Goal: Navigation & Orientation: Understand site structure

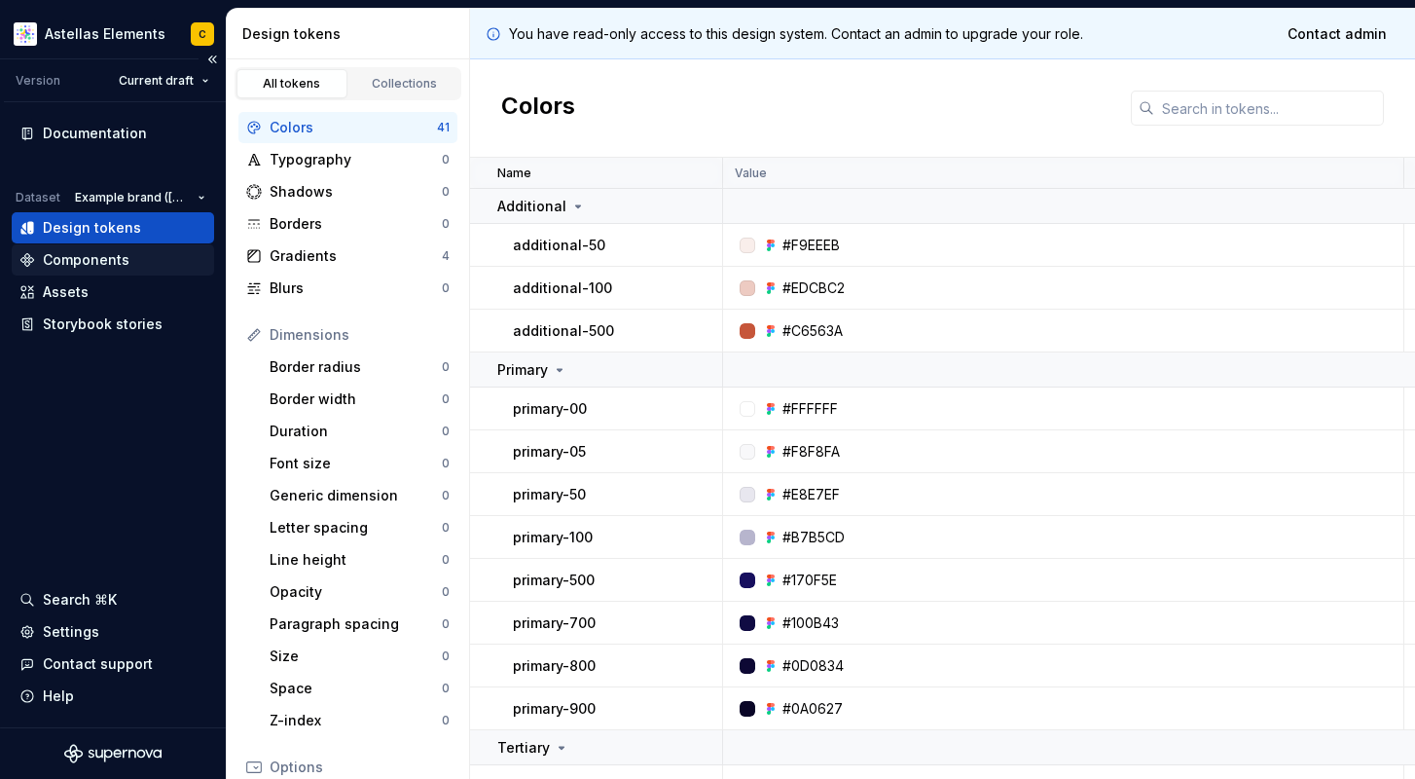
click at [86, 261] on div "Components" at bounding box center [86, 259] width 87 height 19
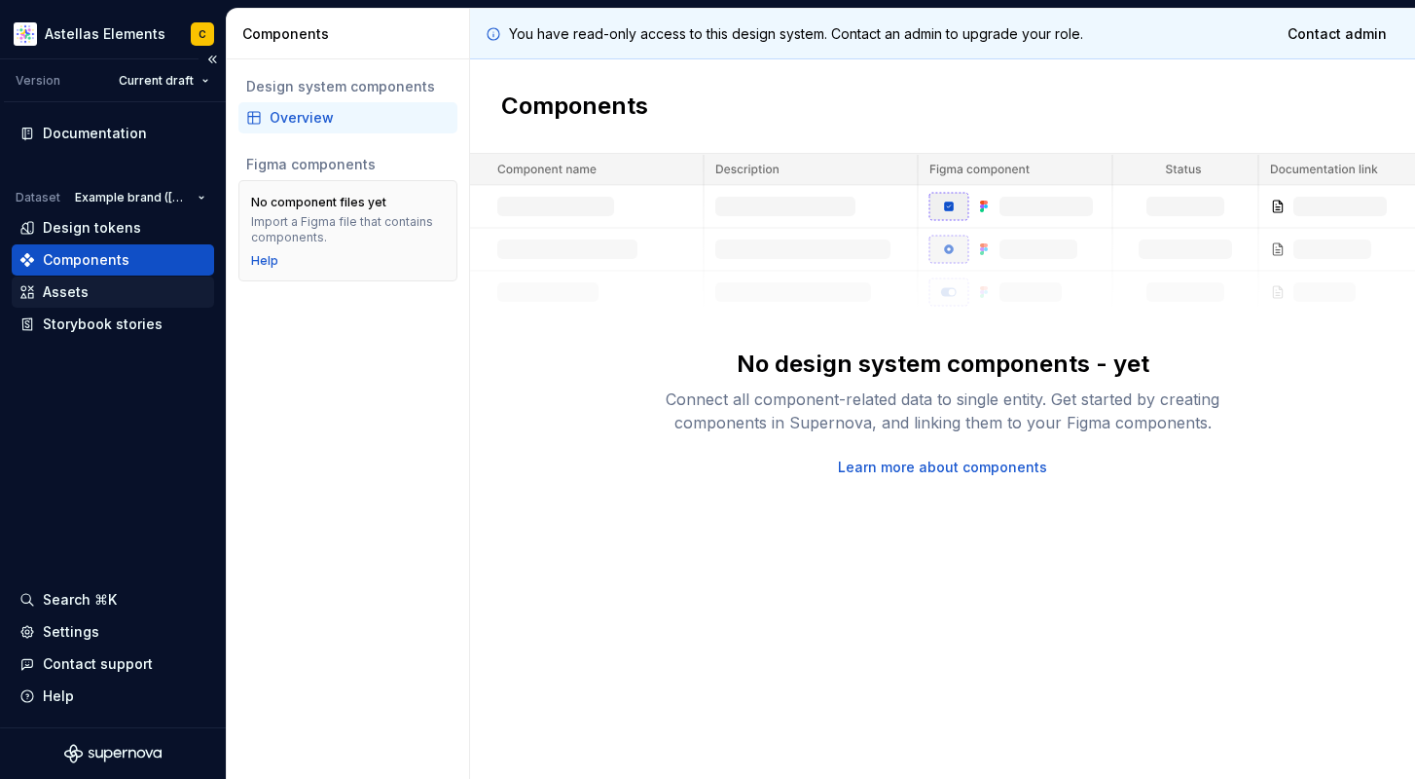
click at [84, 291] on div "Assets" at bounding box center [66, 291] width 46 height 19
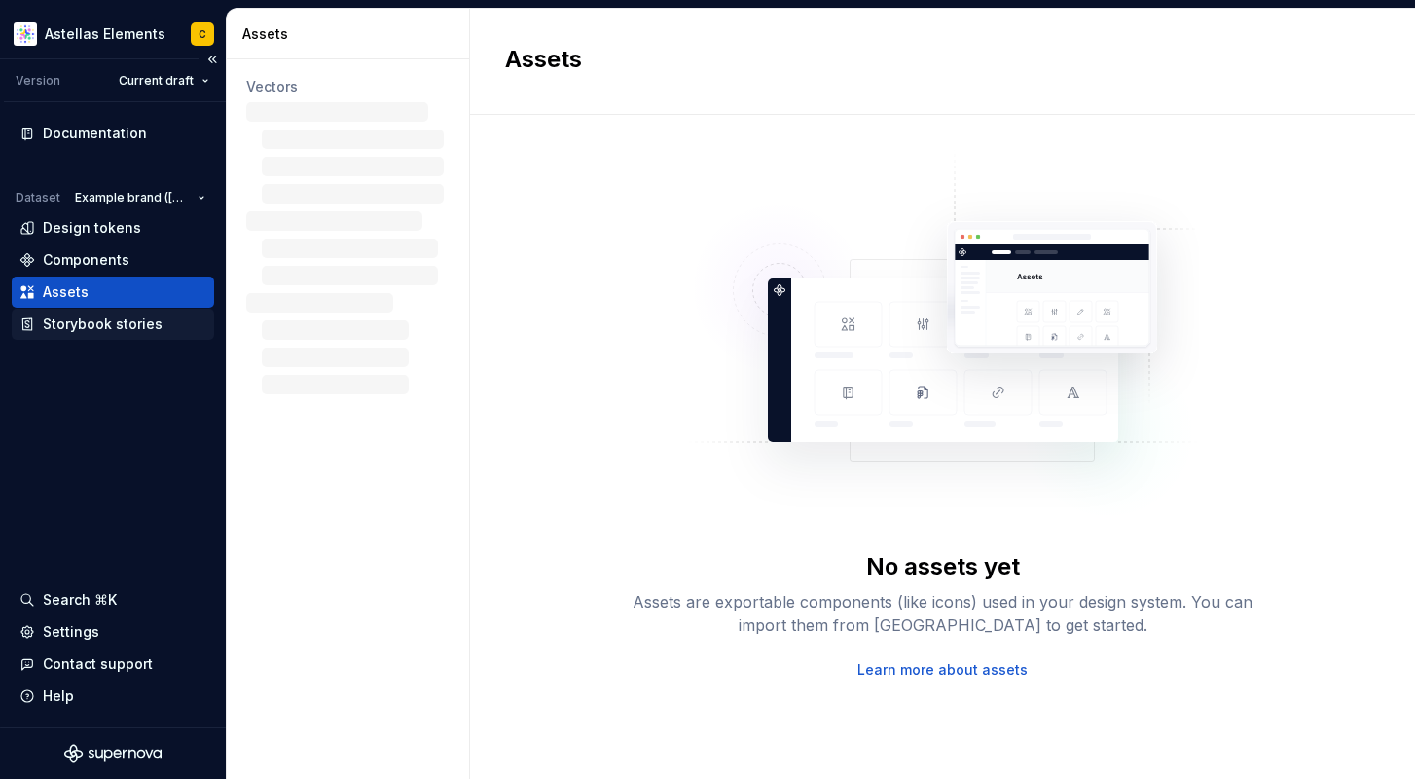
click at [111, 325] on div "Storybook stories" at bounding box center [103, 323] width 120 height 19
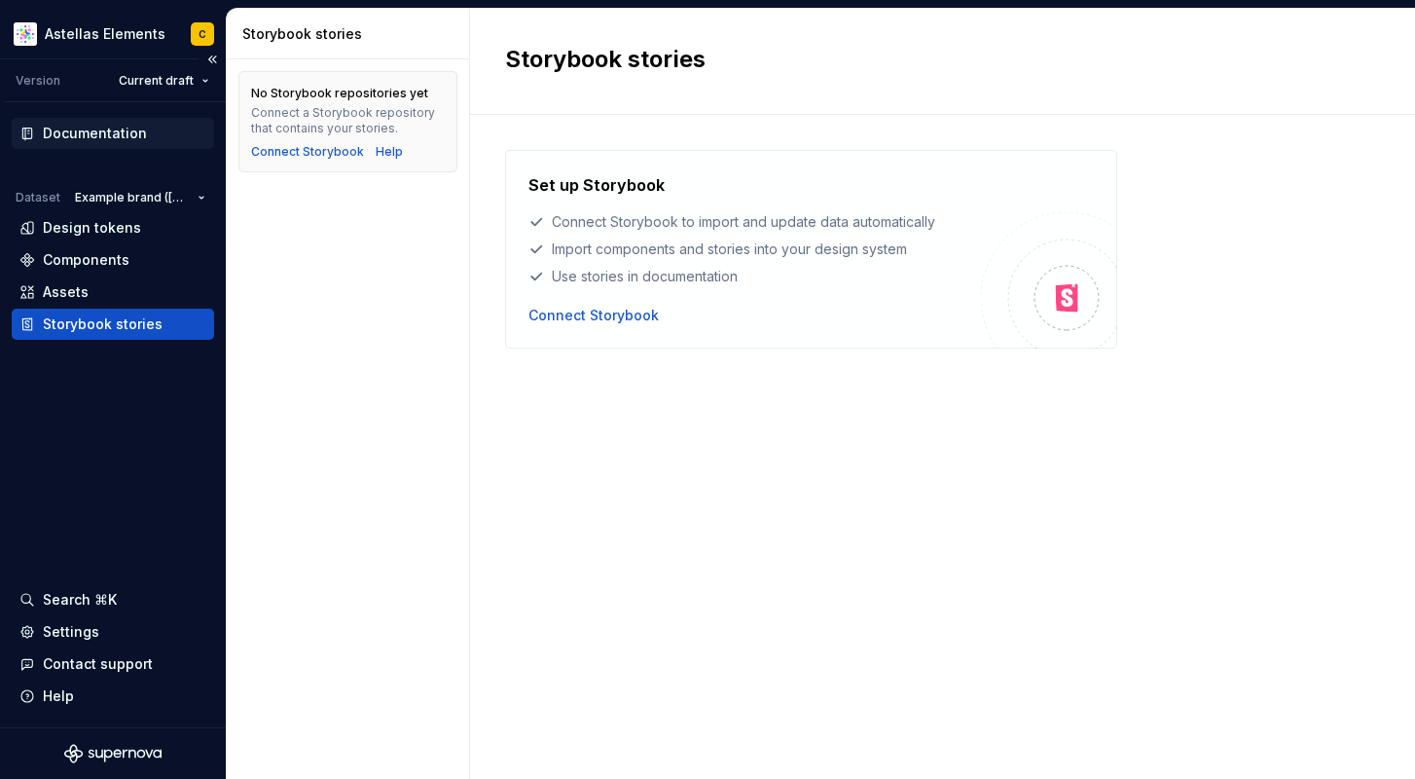
click at [111, 138] on div "Documentation" at bounding box center [95, 133] width 104 height 19
